Goal: Task Accomplishment & Management: Manage account settings

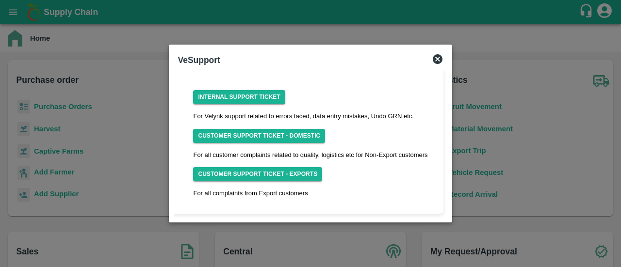
click at [438, 59] on icon at bounding box center [438, 59] width 12 height 12
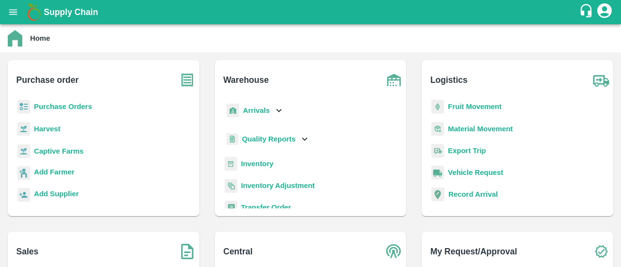
click at [57, 106] on b "Purchase Orders" at bounding box center [63, 107] width 58 height 8
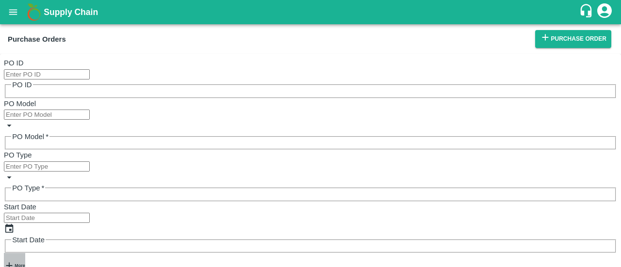
click at [25, 264] on strong "More" at bounding box center [20, 266] width 10 height 5
paste input "9418041832"
type input "9418041832"
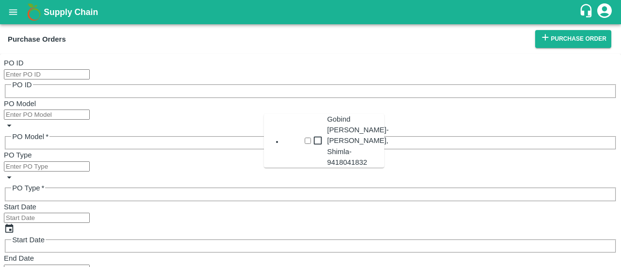
click at [327, 137] on div "Gobind kishore chauhan-Dhanoti Rohru, Shimla-9418041832" at bounding box center [358, 141] width 62 height 54
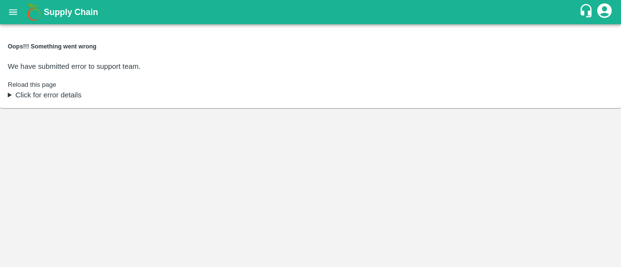
click at [606, 90] on summary "Click for error details" at bounding box center [311, 95] width 606 height 11
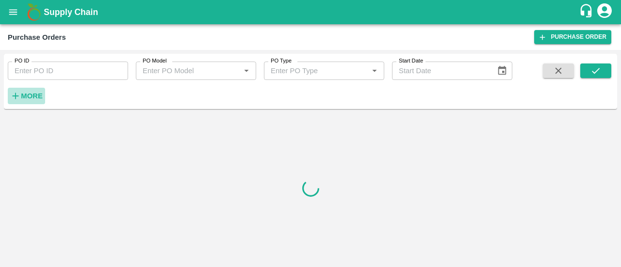
click at [33, 93] on strong "More" at bounding box center [32, 96] width 22 height 8
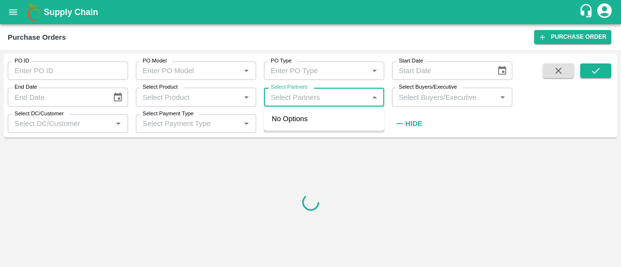
click at [306, 102] on input "Select Partners" at bounding box center [316, 97] width 99 height 13
paste input "9418041832"
type input "9418041832"
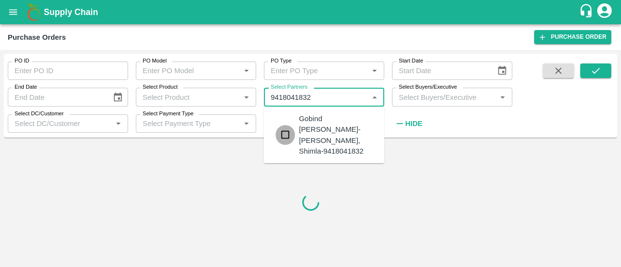
click at [284, 136] on input "checkbox" at bounding box center [285, 134] width 19 height 19
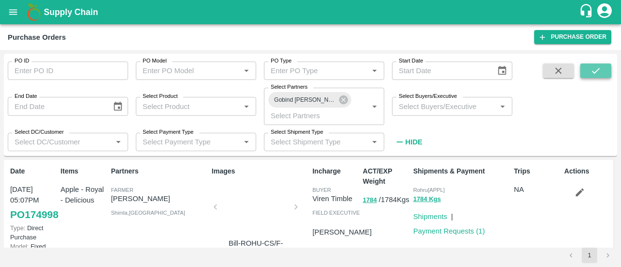
click at [594, 66] on icon "submit" at bounding box center [596, 71] width 11 height 11
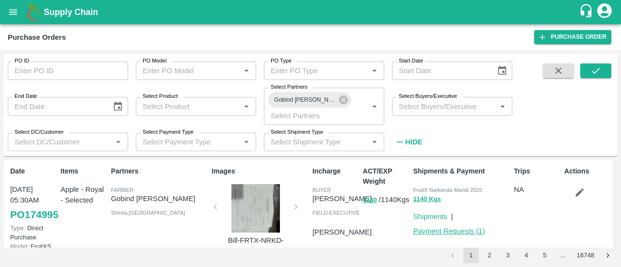
click at [452, 230] on link "Payment Requests ( 1 )" at bounding box center [450, 232] width 72 height 8
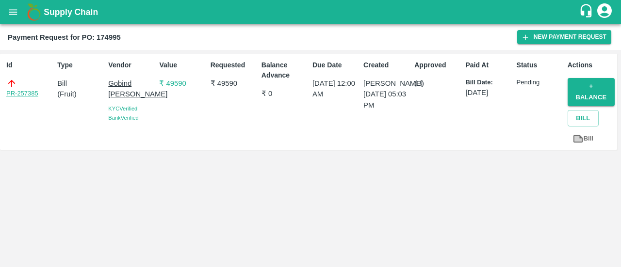
click at [24, 92] on link "PR-257385" at bounding box center [22, 94] width 32 height 10
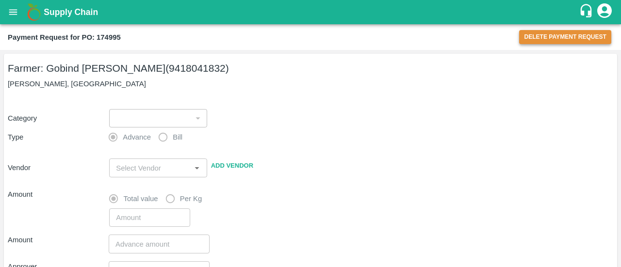
type input "1"
radio input "false"
radio input "true"
type input "Gobind kishore chauhan - 9418041832(Farmer)"
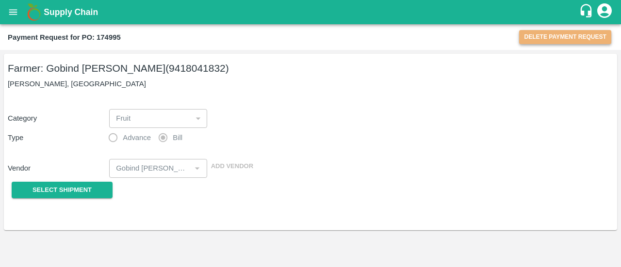
click at [557, 37] on button "Delete Payment Request" at bounding box center [565, 37] width 92 height 14
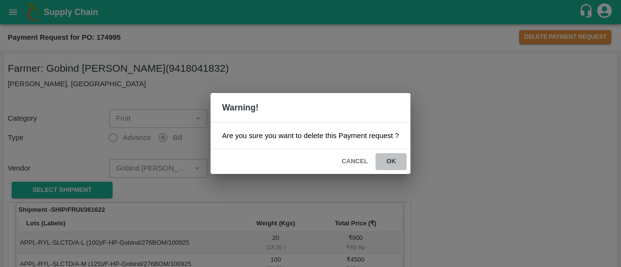
click at [394, 162] on button "ok" at bounding box center [391, 161] width 31 height 17
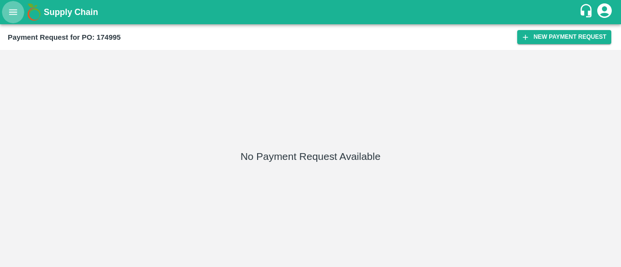
click at [11, 11] on icon "open drawer" at bounding box center [13, 12] width 11 height 11
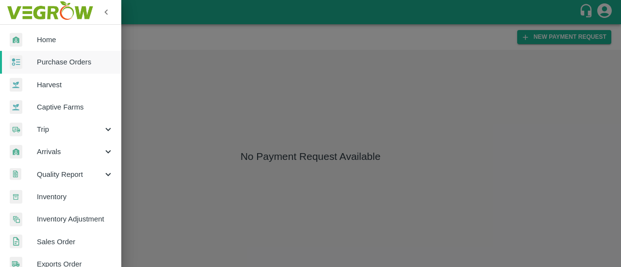
click at [283, 92] on div at bounding box center [310, 133] width 621 height 267
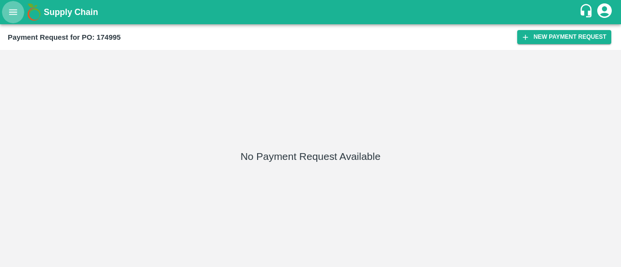
click at [19, 7] on button "open drawer" at bounding box center [13, 12] width 22 height 22
